Goal: Find specific page/section: Find specific page/section

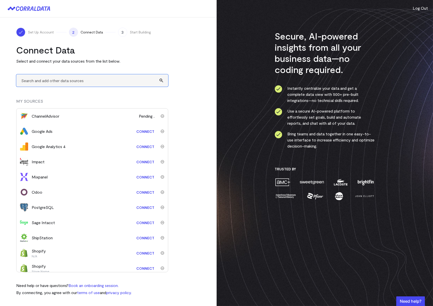
click at [47, 81] on input "text" at bounding box center [92, 80] width 152 height 12
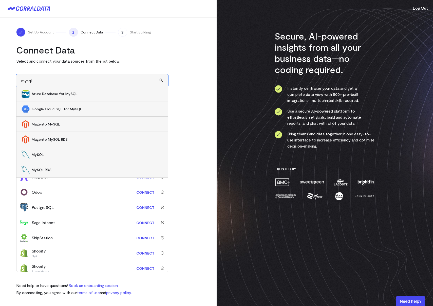
scroll to position [15, 0]
type input "m"
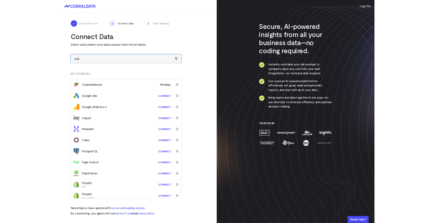
scroll to position [0, 0]
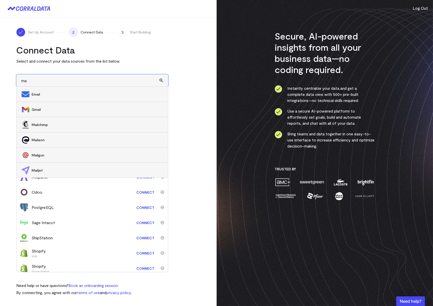
type input "m"
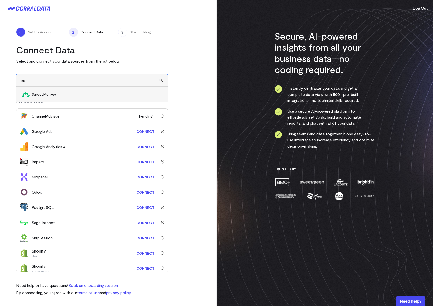
type input "s"
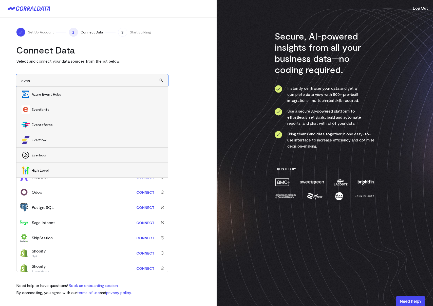
type input "event"
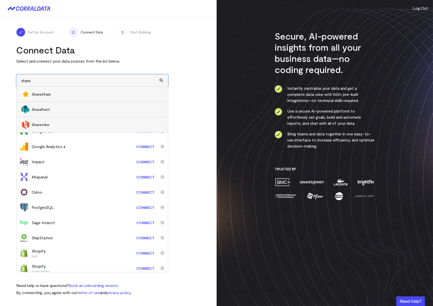
type input "share"
